Goal: Information Seeking & Learning: Understand process/instructions

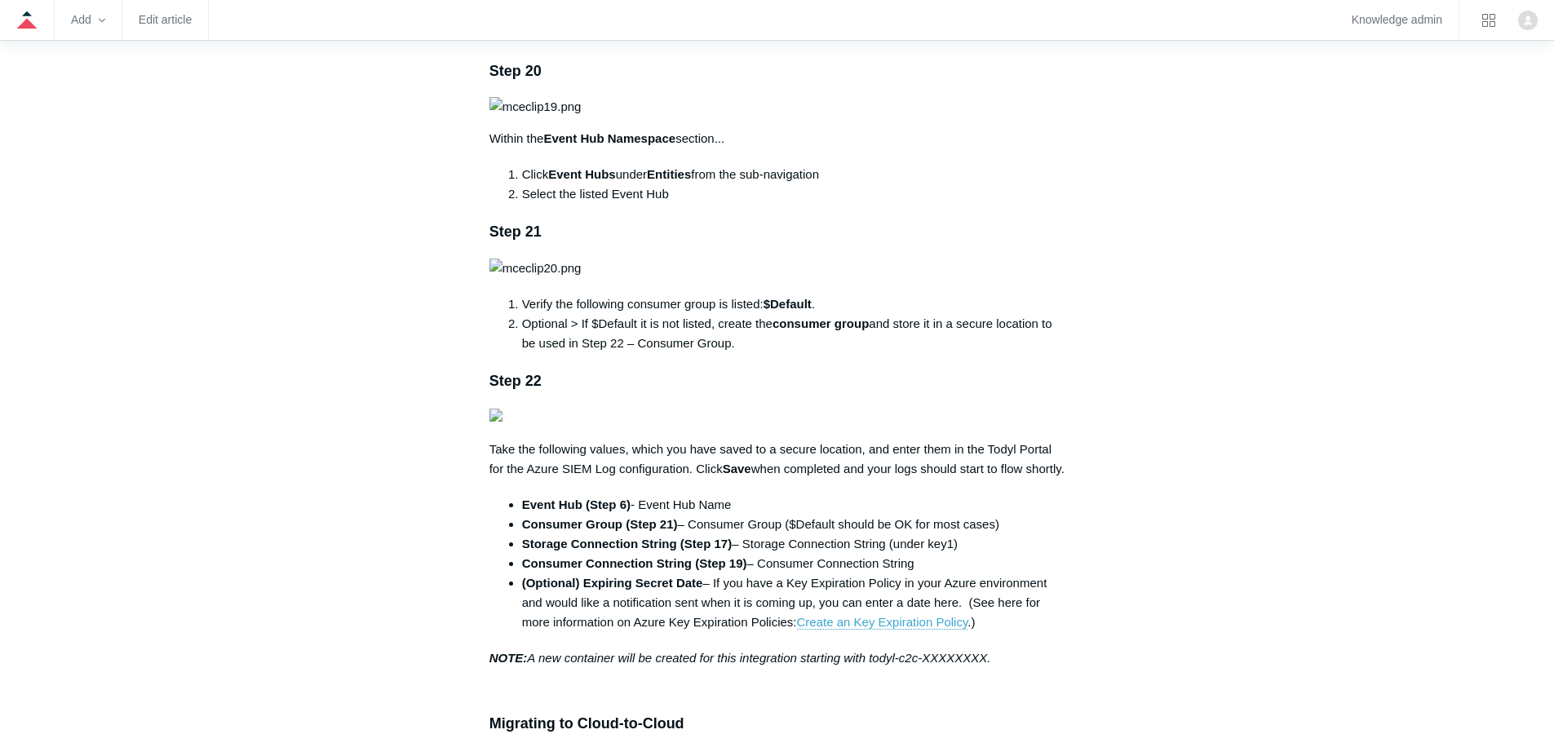
scroll to position [3616, 0]
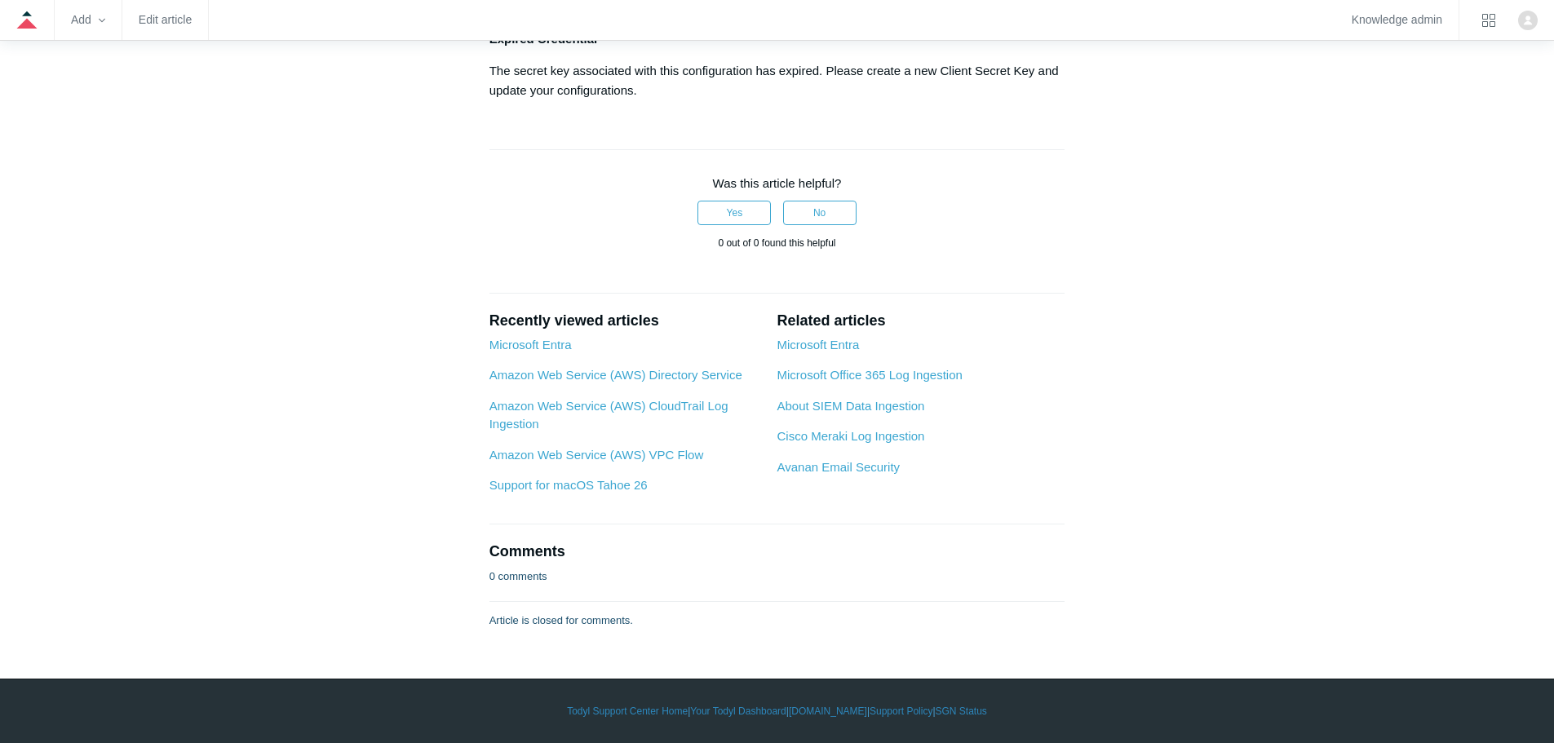
scroll to position [8745, 0]
drag, startPoint x: 761, startPoint y: 579, endPoint x: 736, endPoint y: 595, distance: 30.1
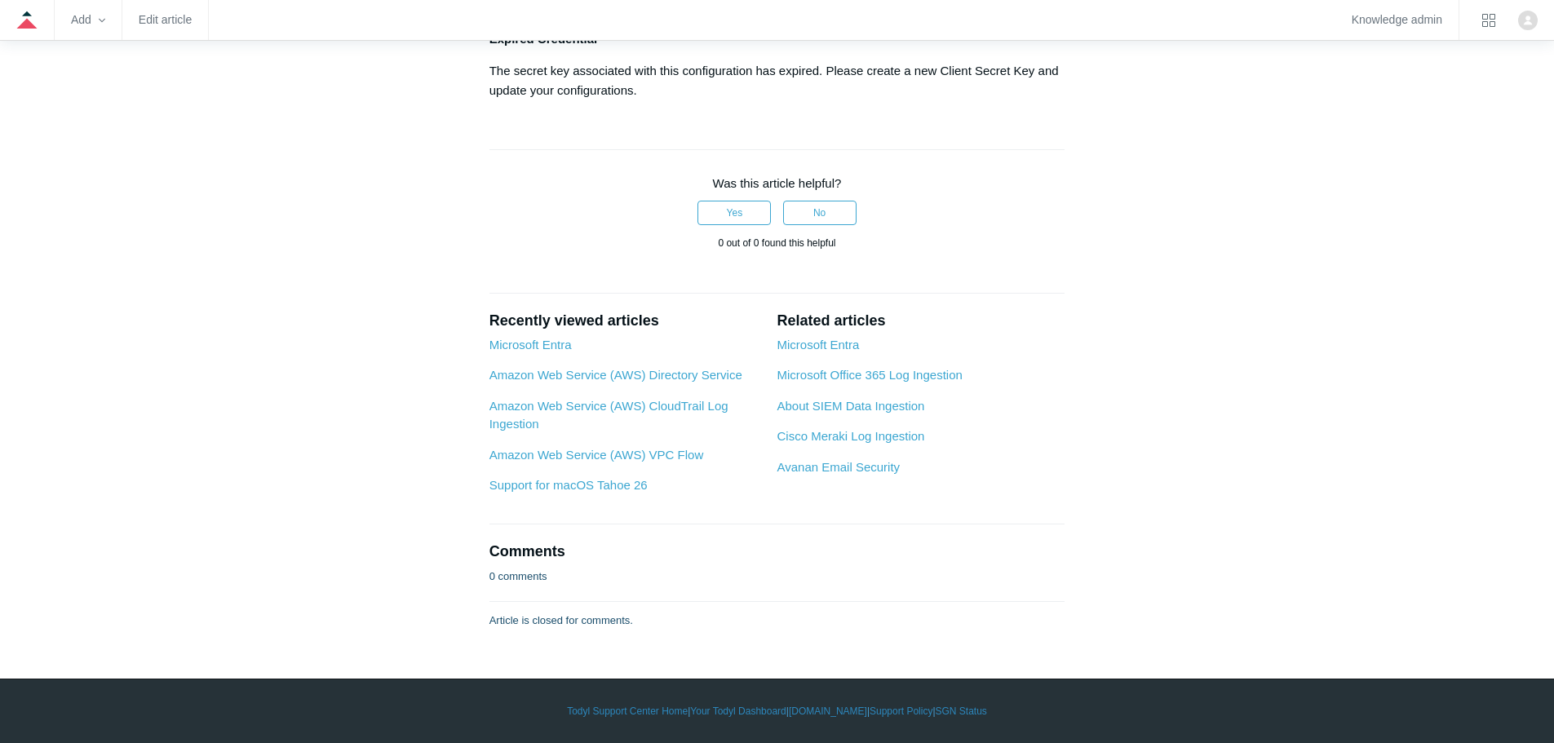
drag, startPoint x: 486, startPoint y: 593, endPoint x: 571, endPoint y: 597, distance: 84.9
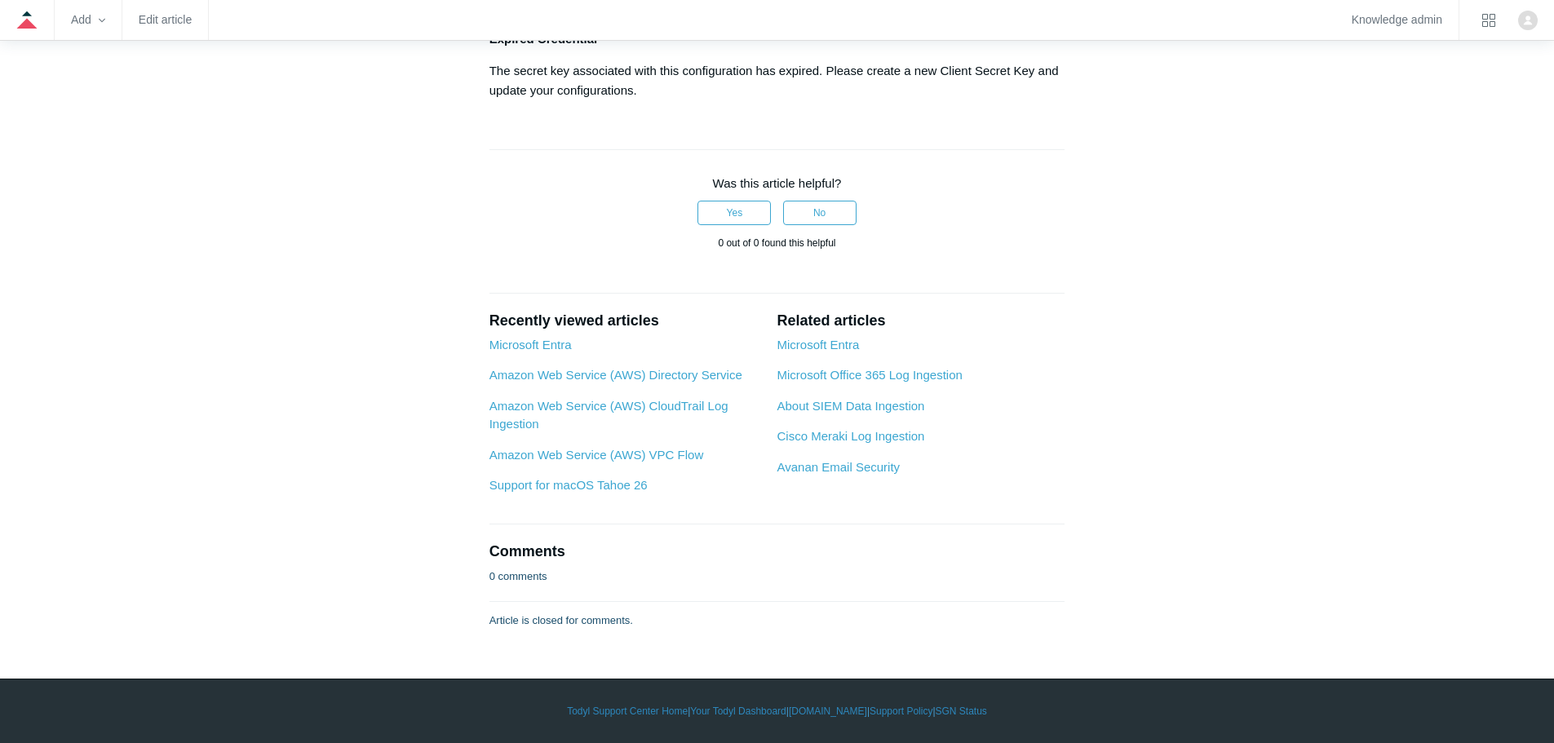
drag, startPoint x: 640, startPoint y: 73, endPoint x: 516, endPoint y: 289, distance: 248.5
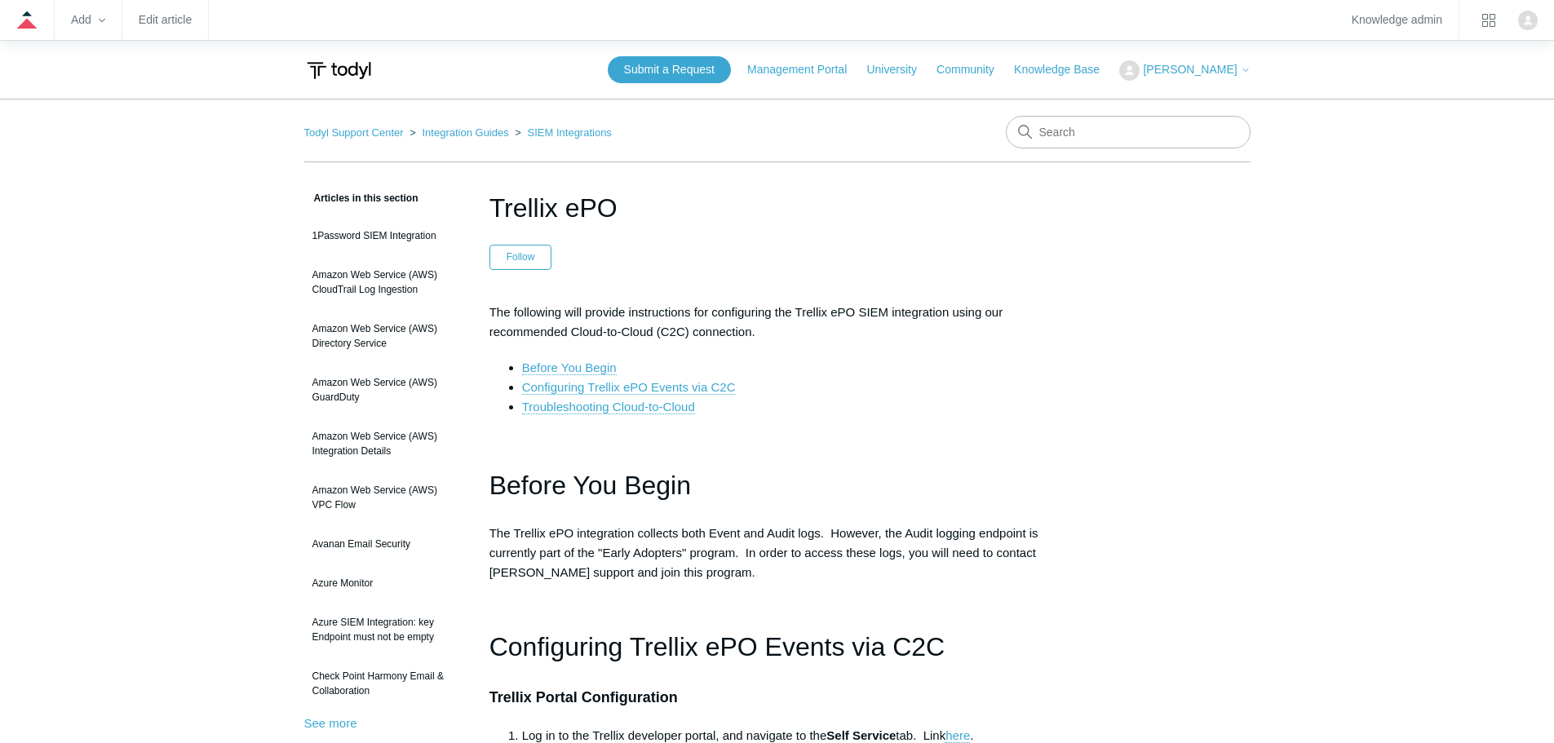
scroll to position [516, 0]
